Goal: Feedback & Contribution: Submit feedback/report problem

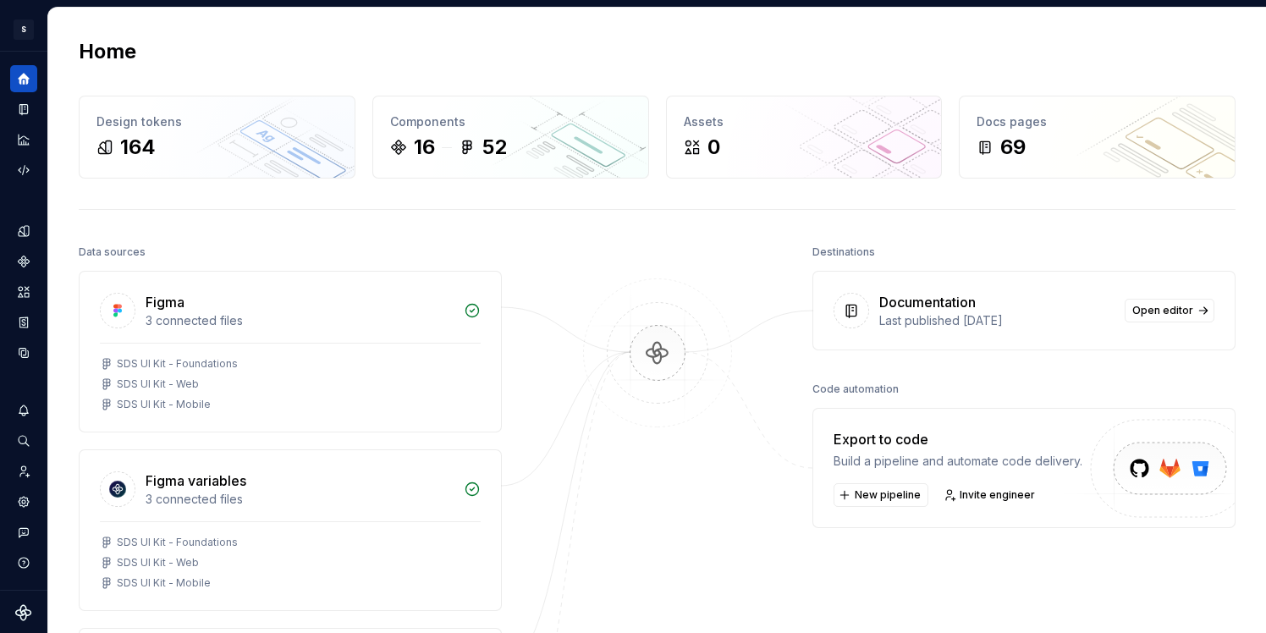
click at [25, 3] on div "S Digital Design System LS Design system data Home Design tokens 164 Components…" at bounding box center [633, 316] width 1266 height 633
click at [36, 49] on button "Expand sidebar" at bounding box center [36, 52] width 24 height 24
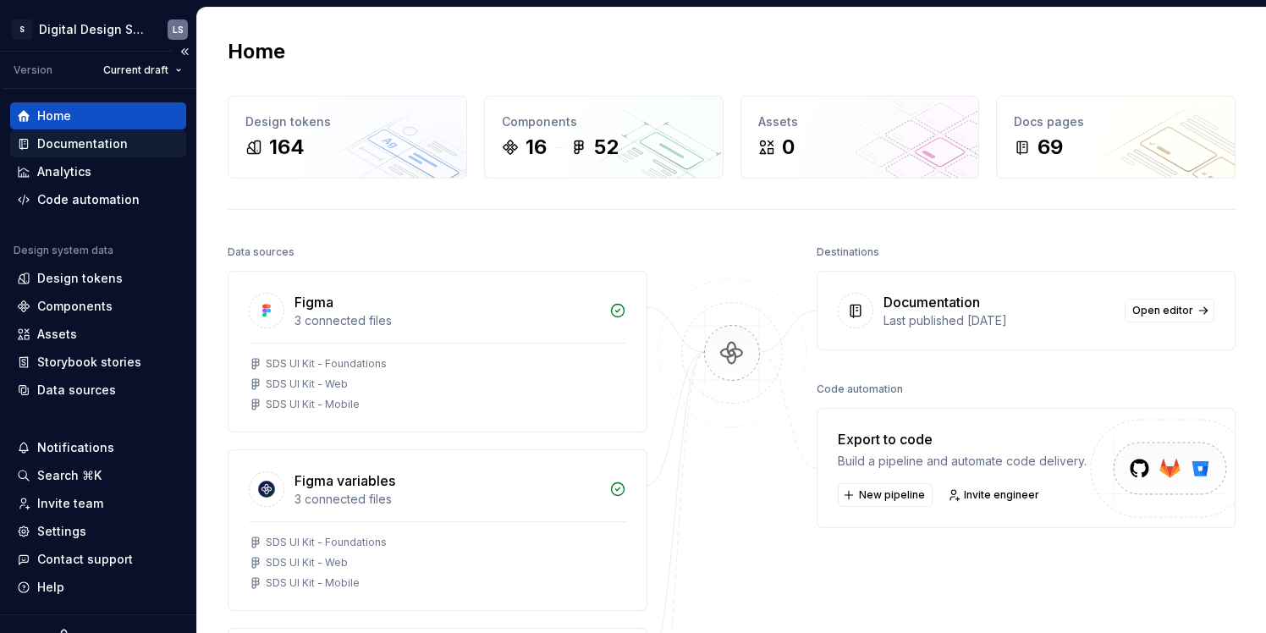
click at [70, 147] on div "Documentation" at bounding box center [82, 143] width 91 height 17
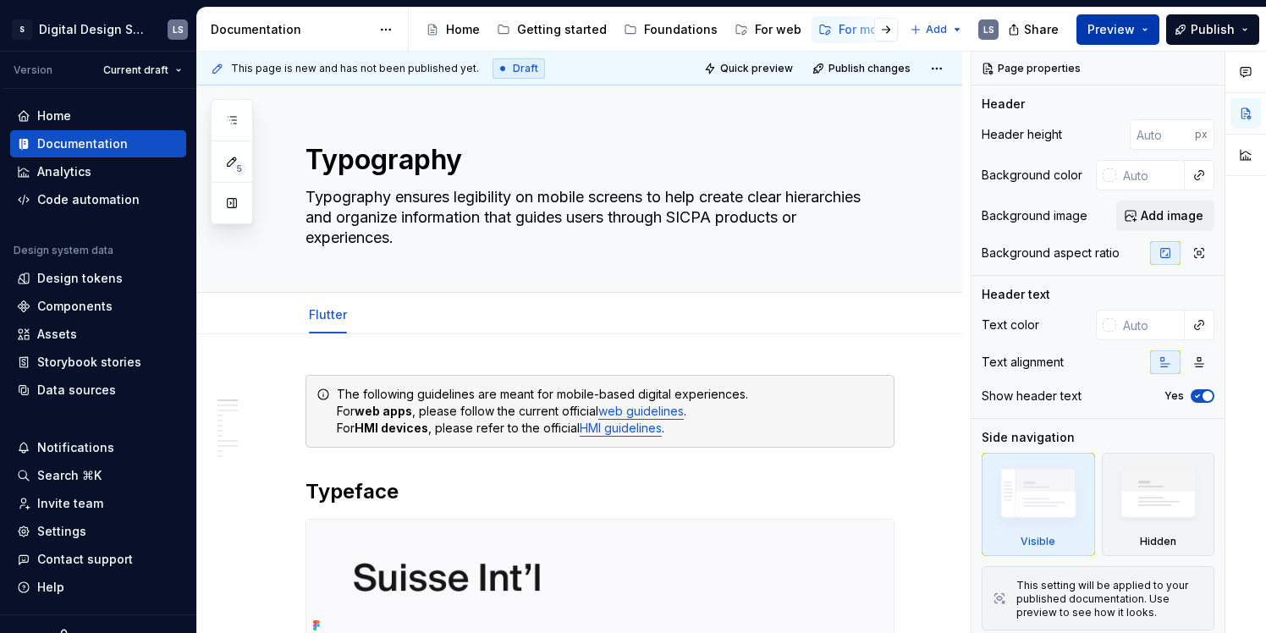
click at [1135, 32] on span "Preview" at bounding box center [1110, 29] width 47 height 17
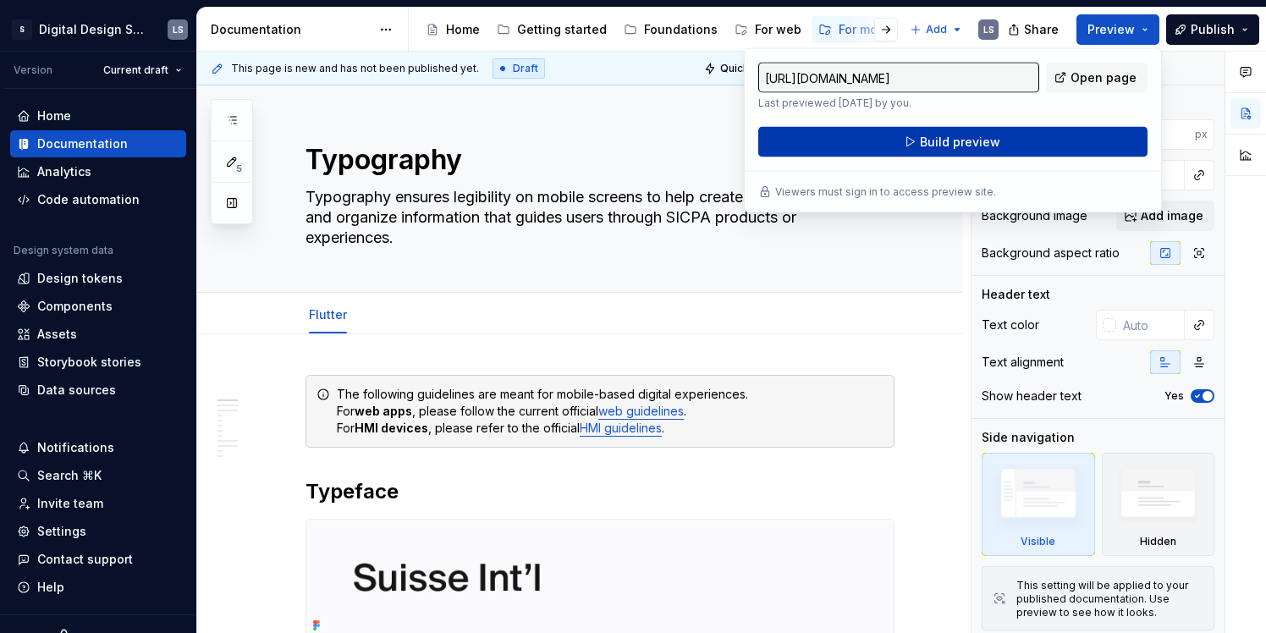
click at [1016, 139] on button "Build preview" at bounding box center [952, 142] width 389 height 30
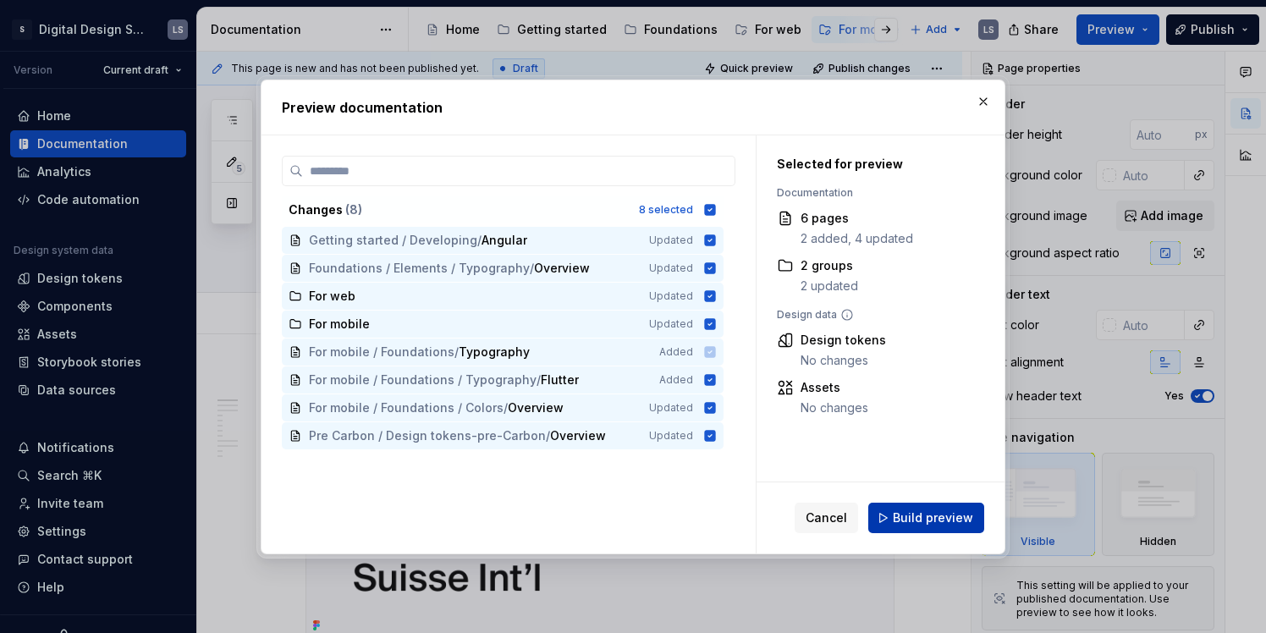
click at [911, 525] on span "Build preview" at bounding box center [933, 517] width 80 height 17
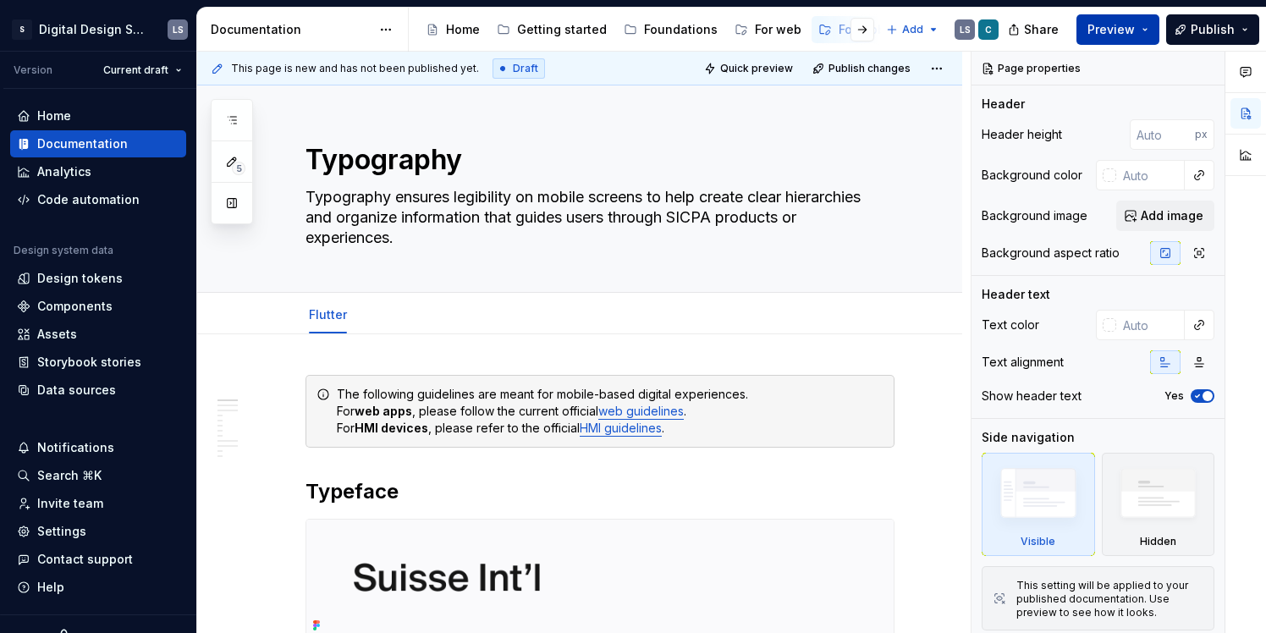
click at [1145, 33] on button "Preview" at bounding box center [1117, 29] width 83 height 30
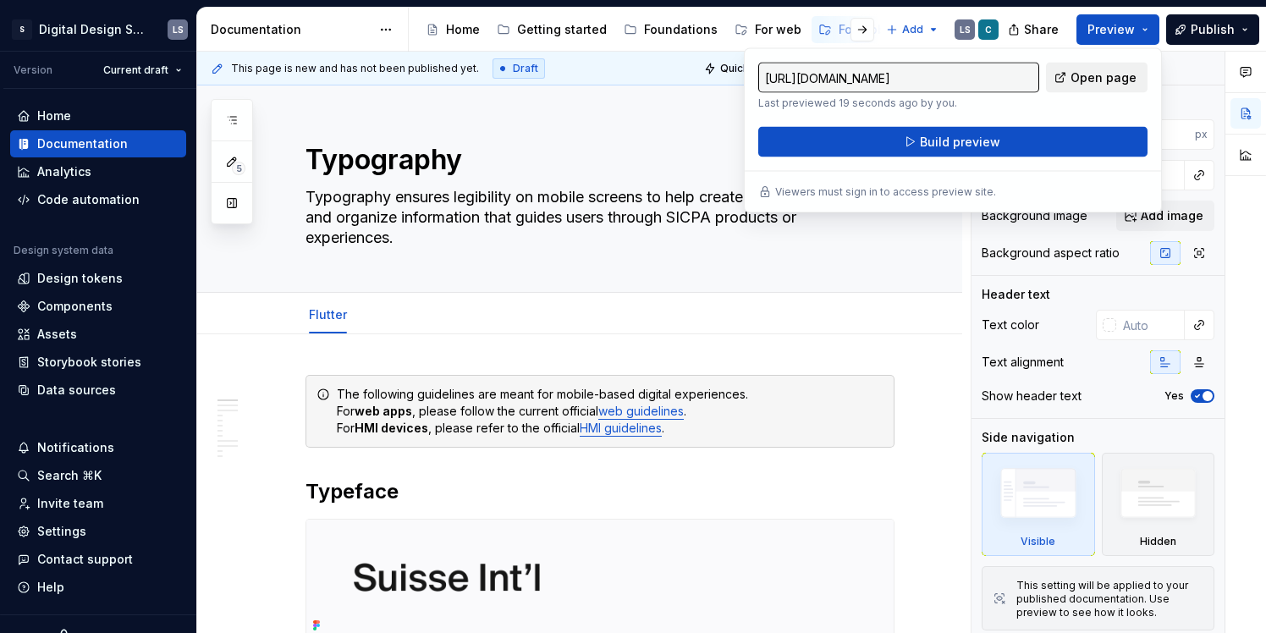
click at [1101, 74] on span "Open page" at bounding box center [1103, 77] width 66 height 17
type textarea "*"
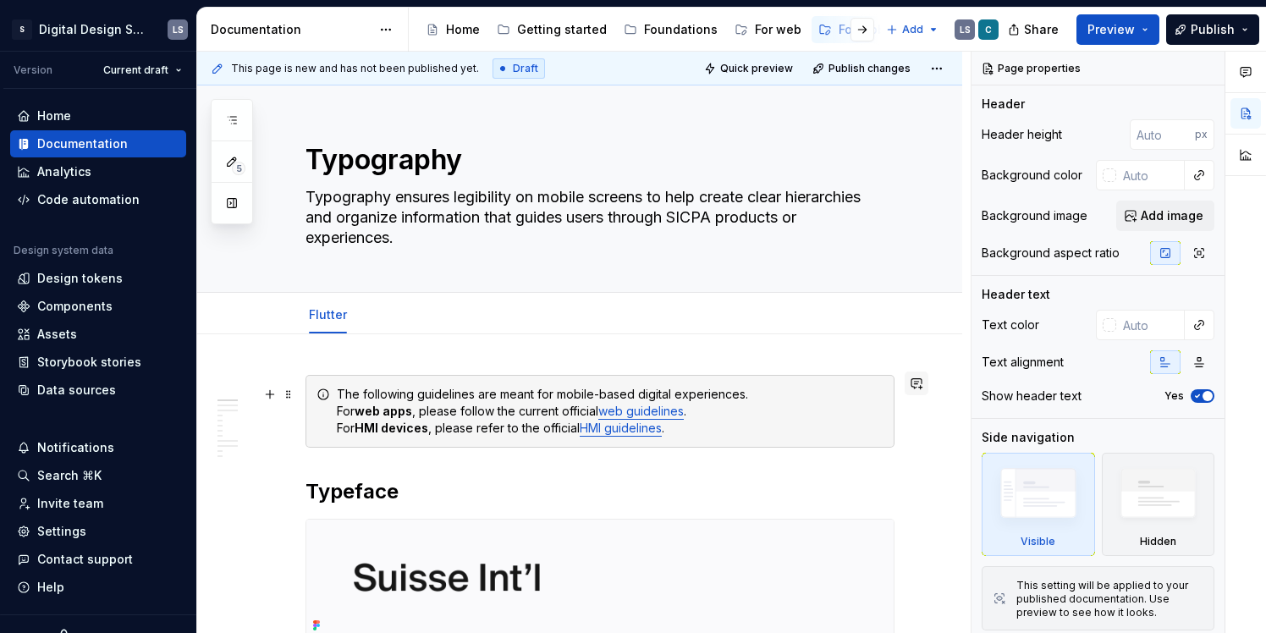
click at [923, 391] on button "button" at bounding box center [917, 383] width 24 height 24
click at [728, 417] on p "**********" at bounding box center [801, 413] width 249 height 18
click at [697, 435] on span "Create a "For HMI" section and redirect to the HMI official guidelines." at bounding box center [796, 422] width 239 height 32
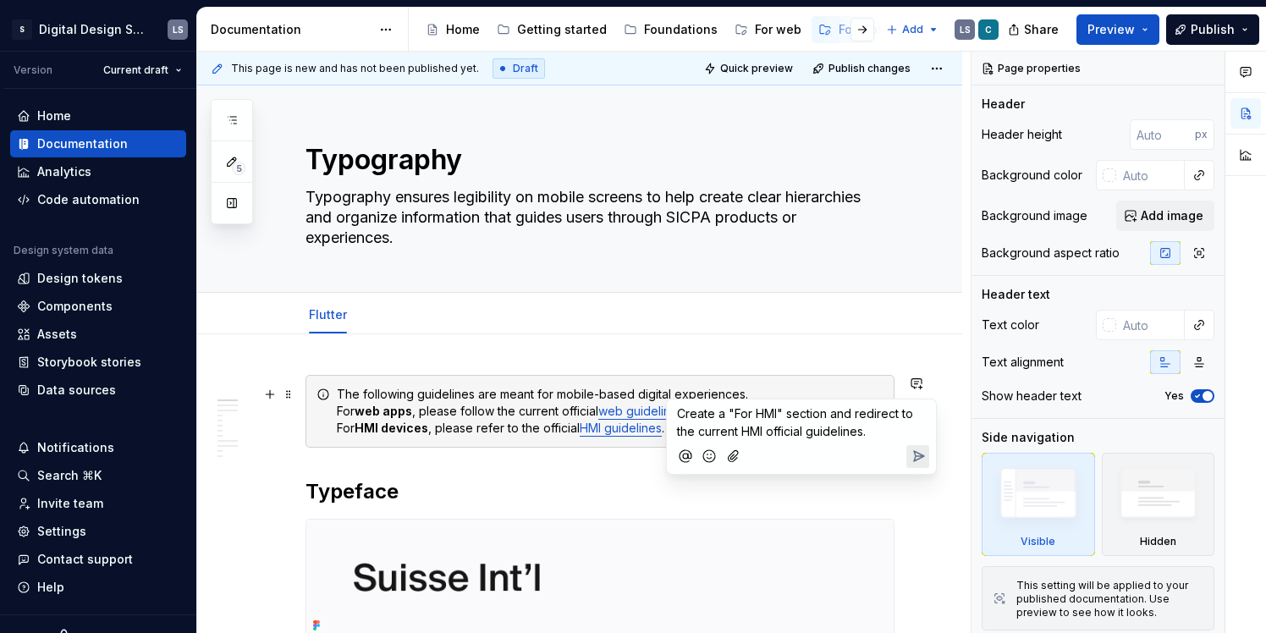
click at [889, 432] on p "Create a "For HMI" section and redirect to the current HMI official guidelines." at bounding box center [801, 422] width 249 height 36
click at [922, 472] on icon "Send" at bounding box center [918, 473] width 17 height 17
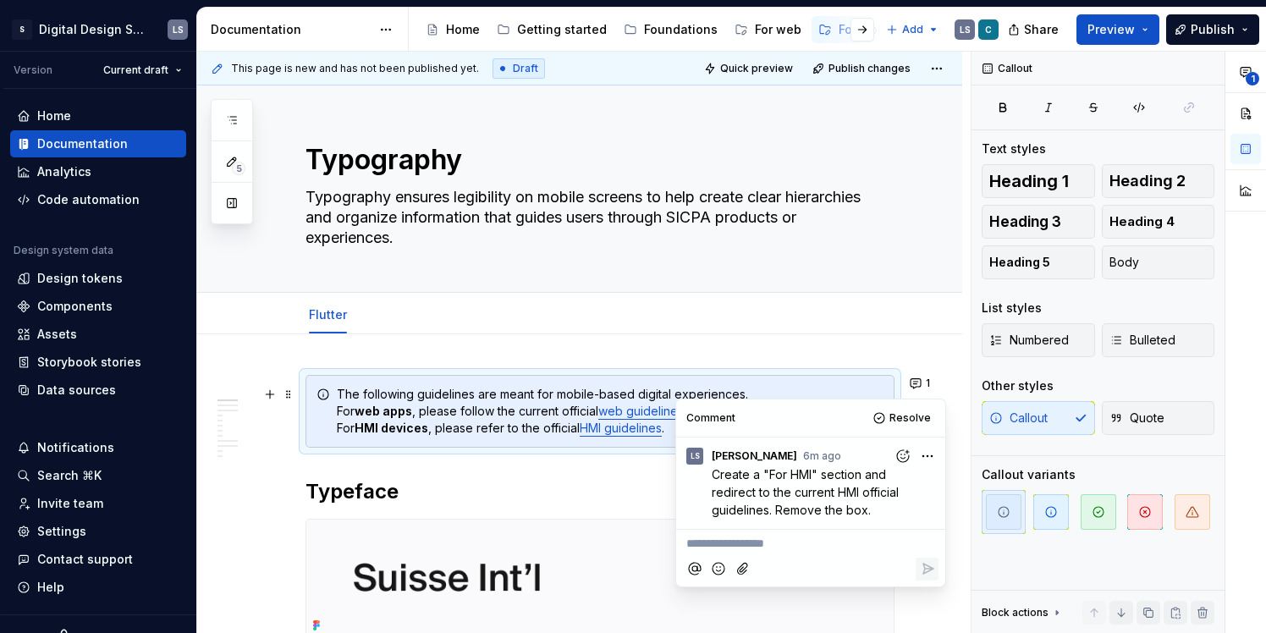
type textarea "*"
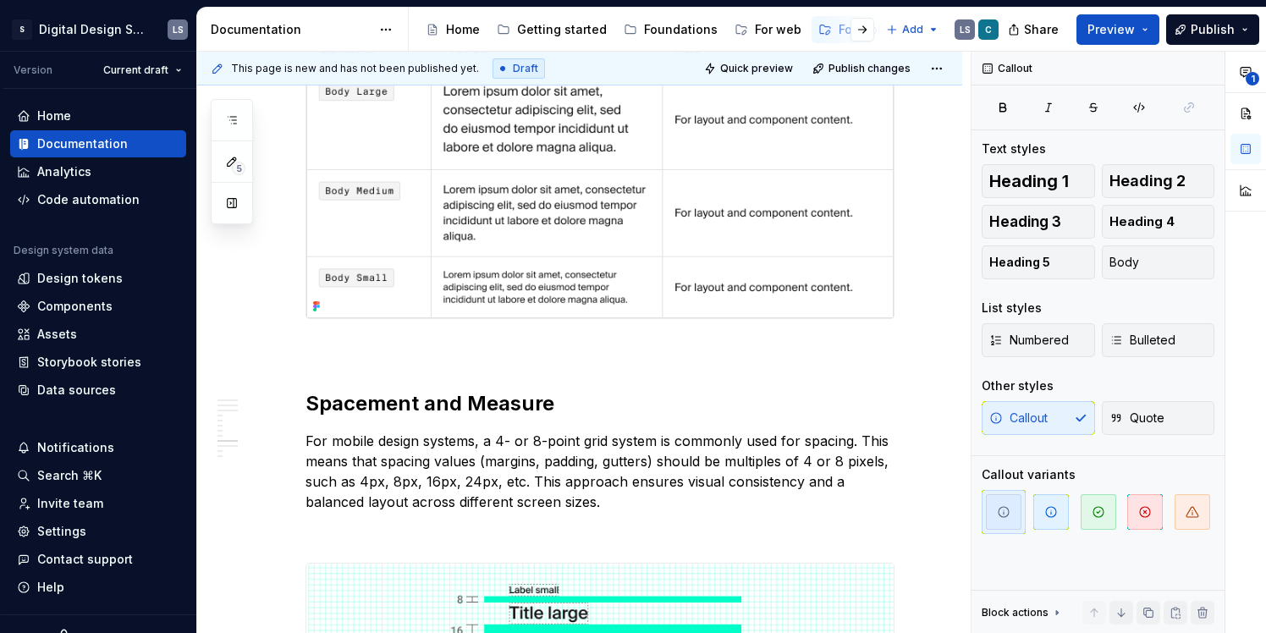
scroll to position [2881, 0]
click at [479, 406] on h2 "Spacement and Measure" at bounding box center [599, 402] width 589 height 27
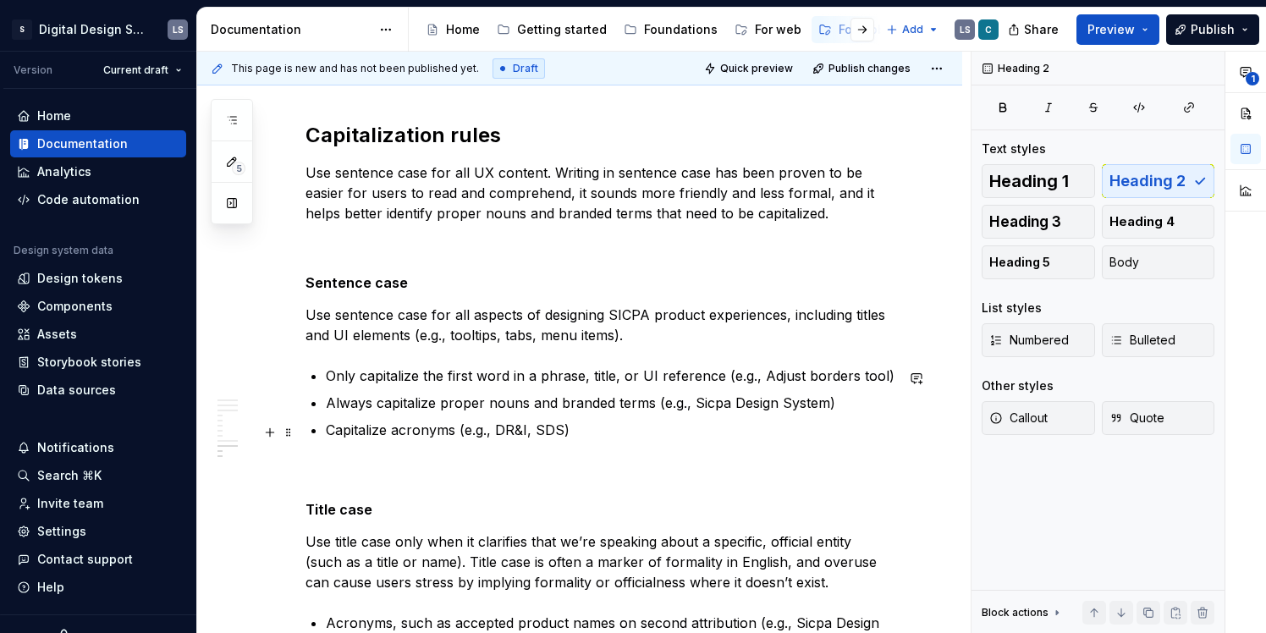
scroll to position [3546, 0]
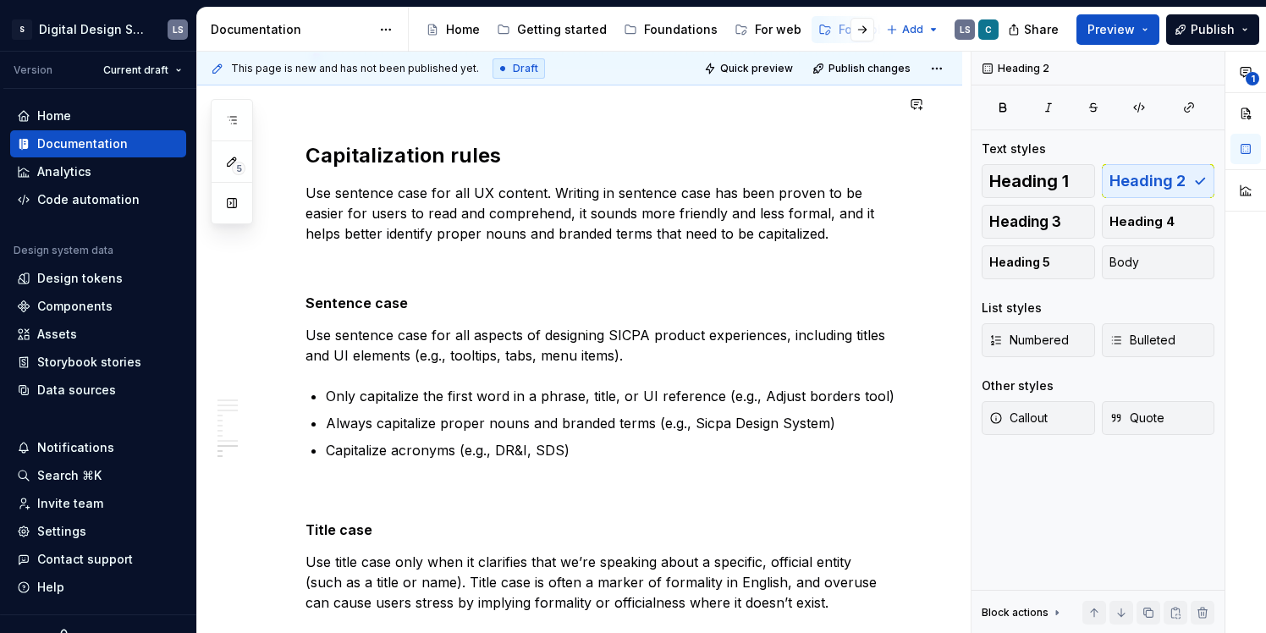
type textarea "*"
click at [658, 388] on p "Only capitalize the first word in a phrase, title, or UI reference (e.g., Adjus…" at bounding box center [610, 396] width 569 height 20
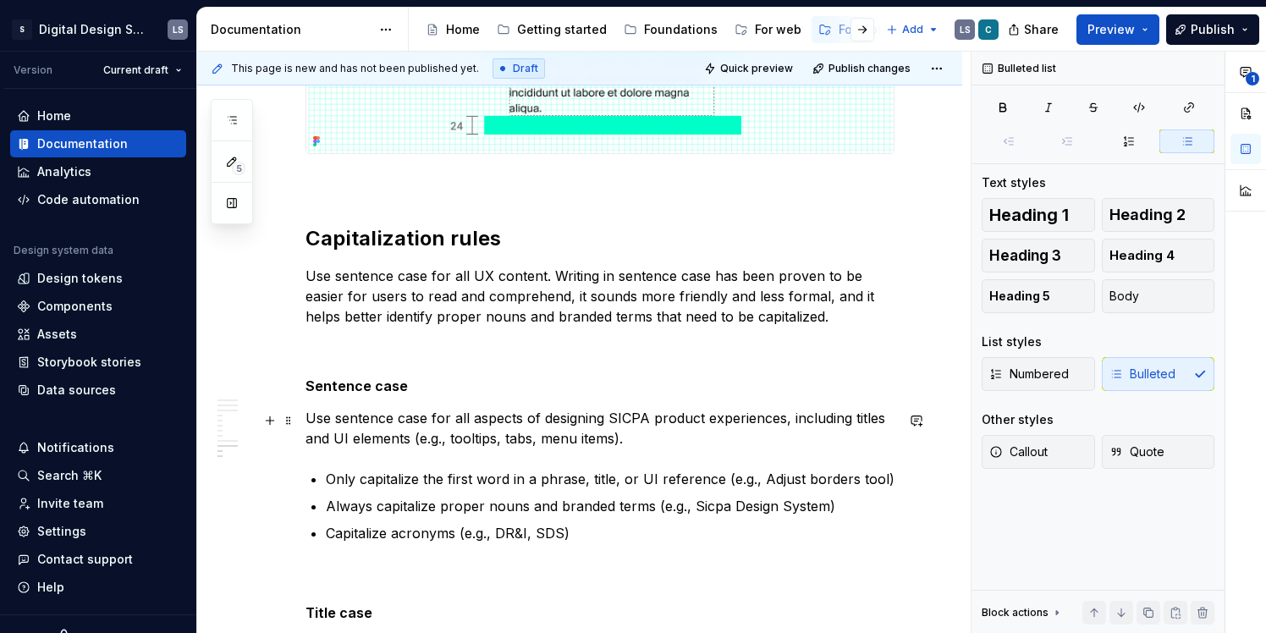
scroll to position [3454, 0]
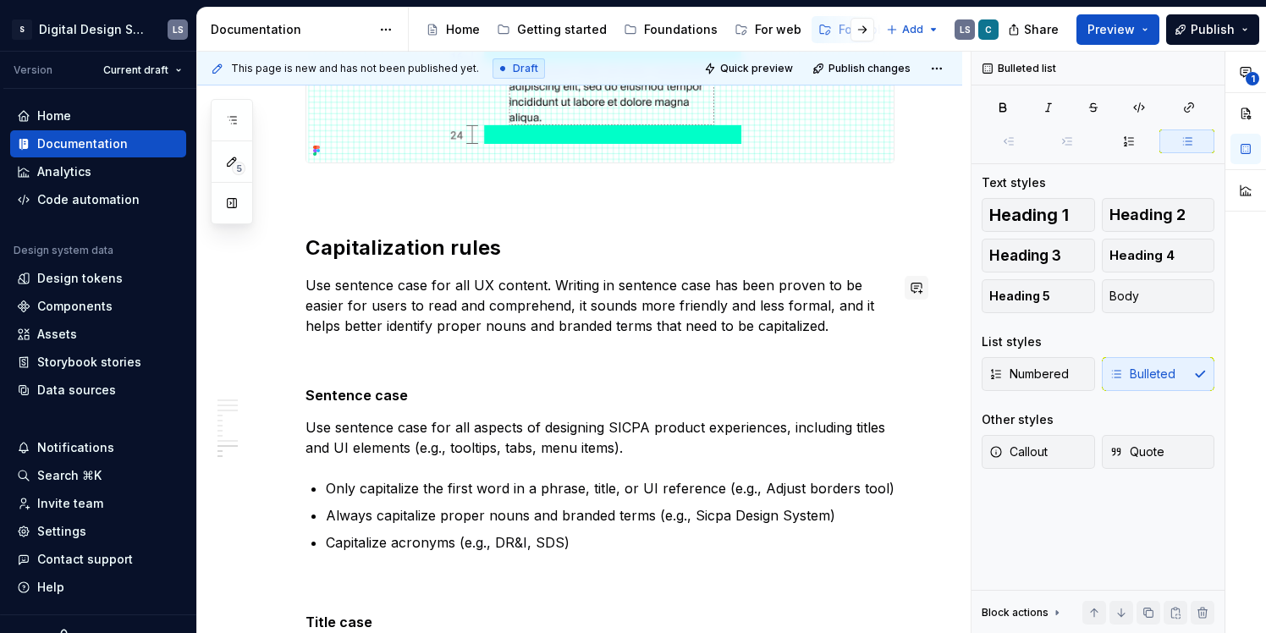
click at [926, 278] on button "button" at bounding box center [917, 288] width 24 height 24
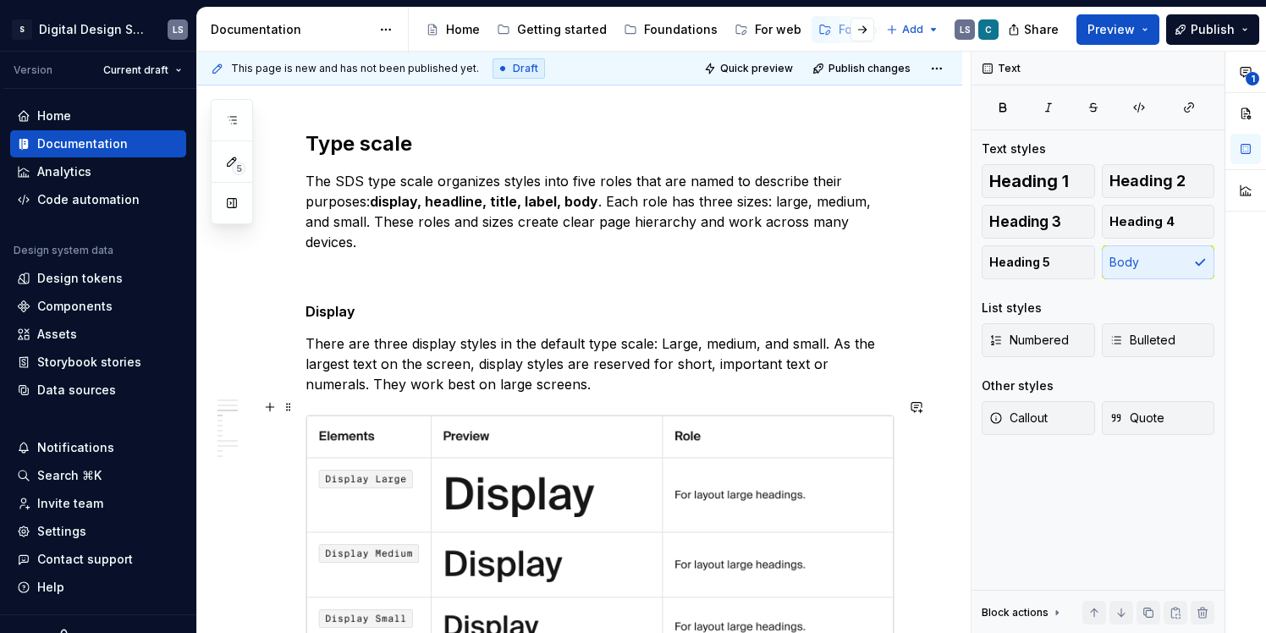
scroll to position [1021, 0]
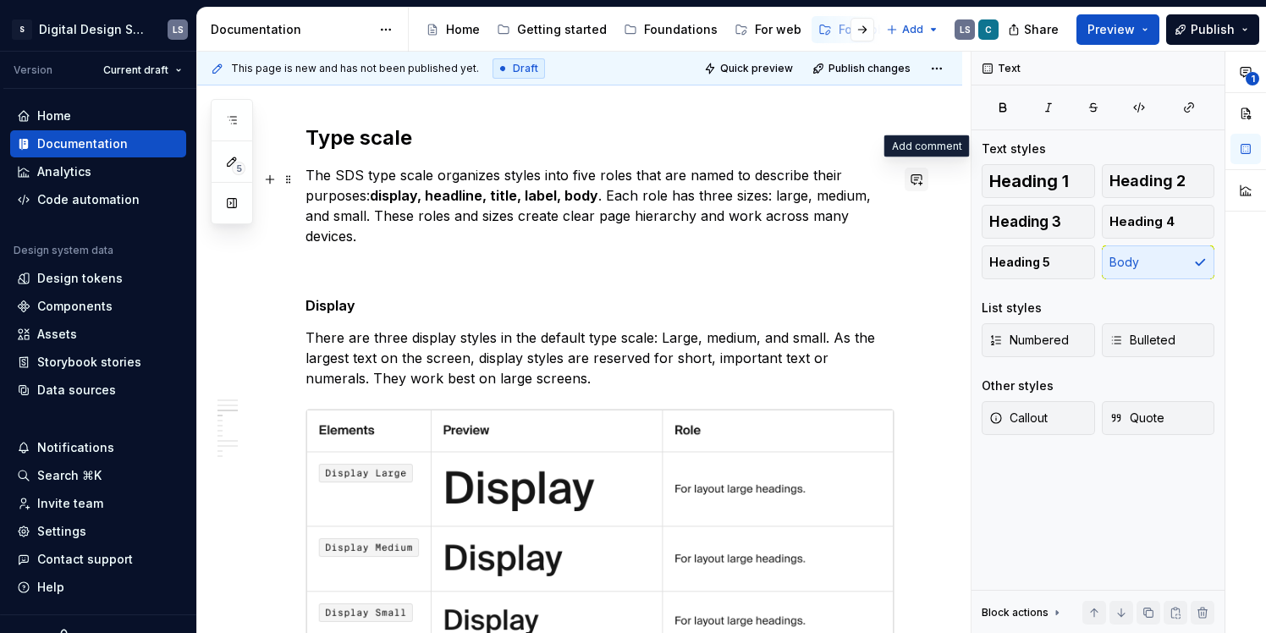
click at [924, 183] on button "button" at bounding box center [917, 180] width 24 height 24
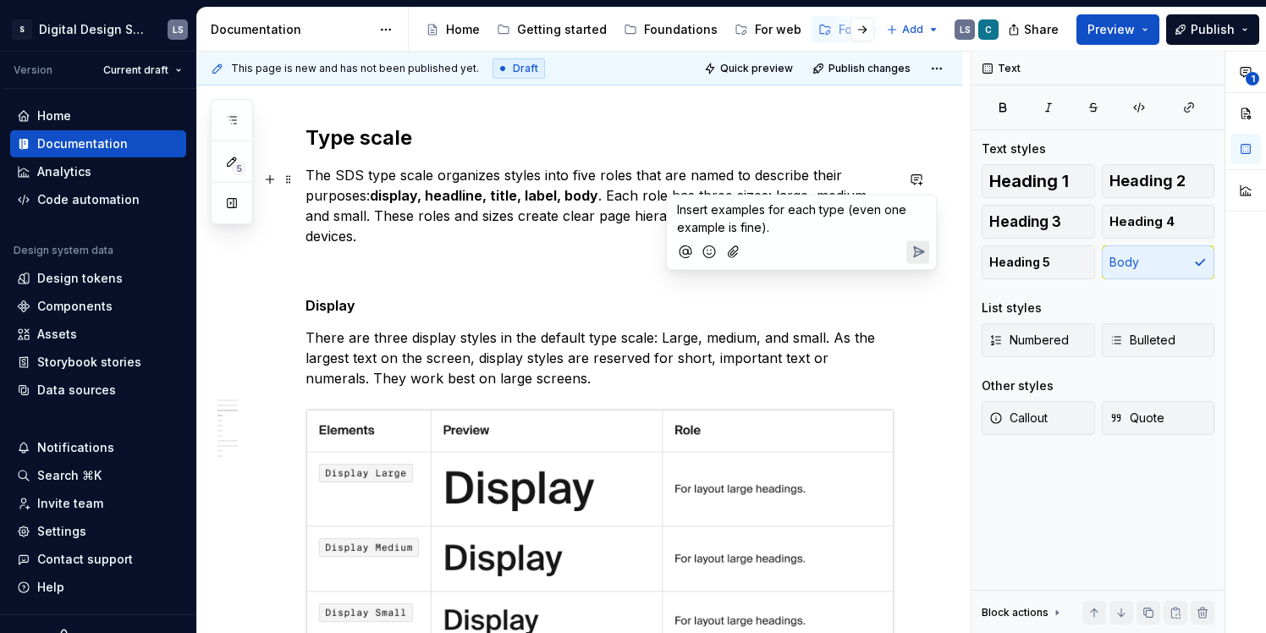
click at [910, 252] on icon "Send" at bounding box center [918, 252] width 17 height 17
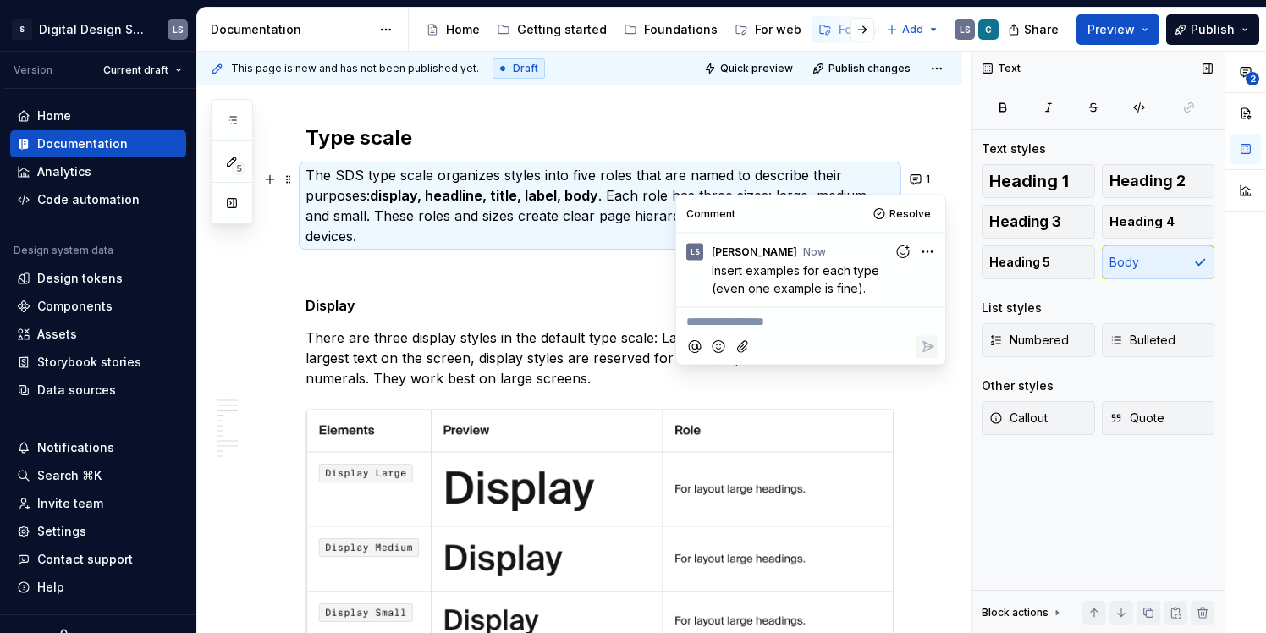
type textarea "*"
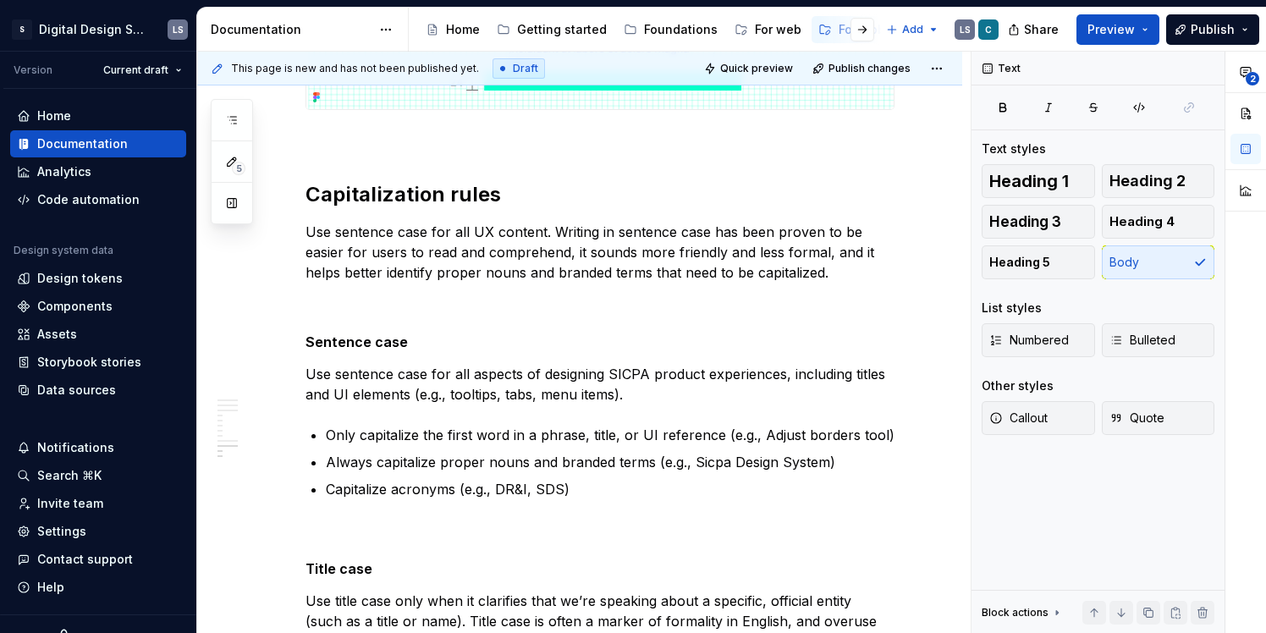
scroll to position [3492, 0]
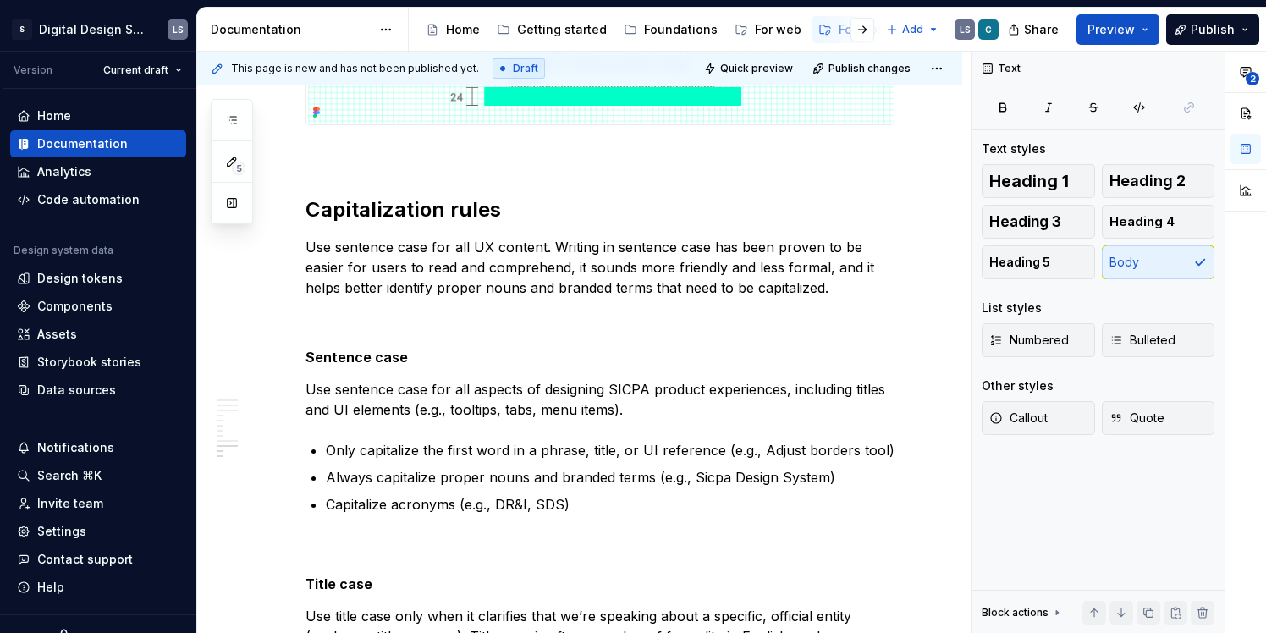
click at [894, 216] on h2 "Capitalization rules" at bounding box center [599, 209] width 589 height 27
click at [927, 216] on button "button" at bounding box center [917, 213] width 24 height 24
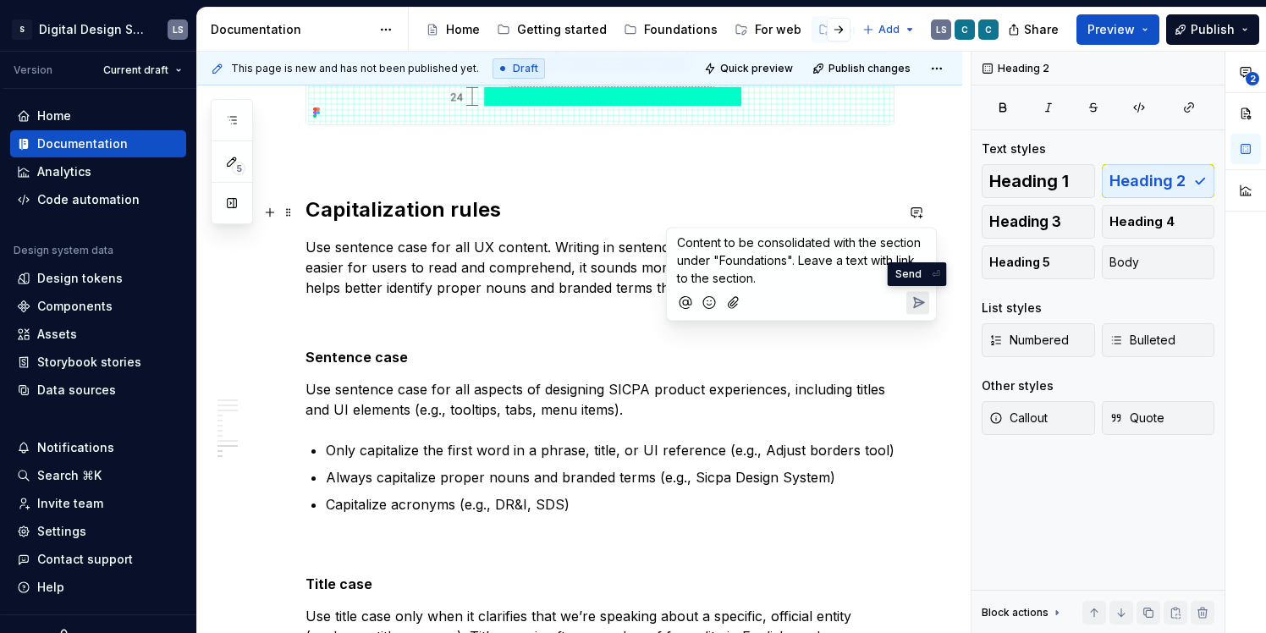
click at [920, 304] on icon "Send" at bounding box center [919, 303] width 10 height 10
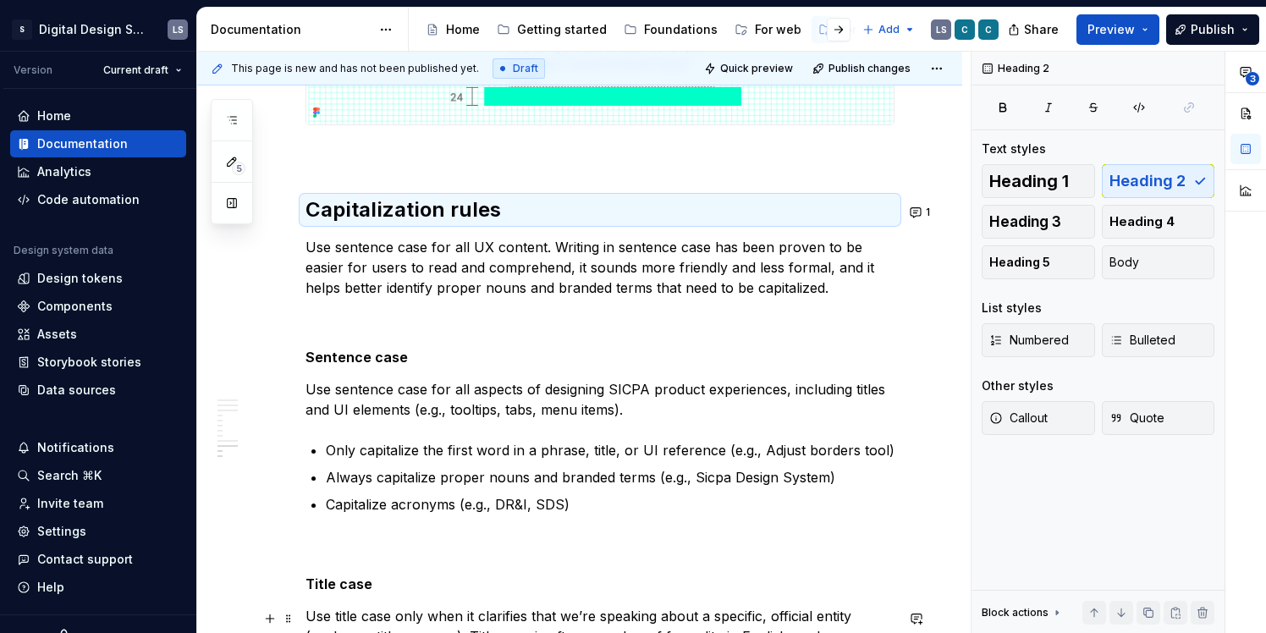
type textarea "*"
